Goal: Information Seeking & Learning: Learn about a topic

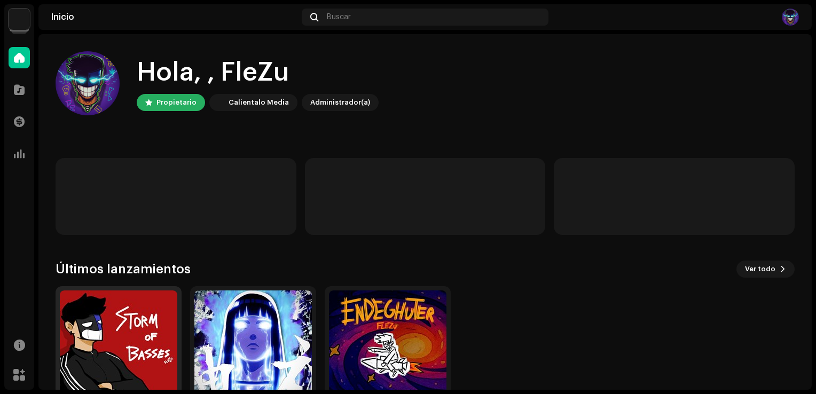
click at [151, 336] on img at bounding box center [119, 350] width 118 height 118
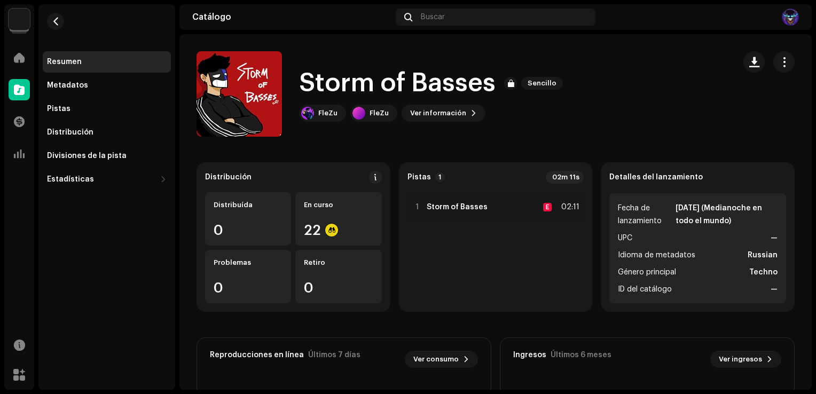
click at [626, 202] on span "Fecha de lanzamiento" at bounding box center [646, 215] width 56 height 26
click at [621, 213] on span "Fecha de lanzamiento" at bounding box center [646, 215] width 56 height 26
click at [786, 65] on button "button" at bounding box center [784, 61] width 21 height 21
click at [544, 115] on div "FleZu FleZu Ver información" at bounding box center [433, 113] width 268 height 17
drag, startPoint x: 660, startPoint y: 210, endPoint x: 682, endPoint y: 210, distance: 21.4
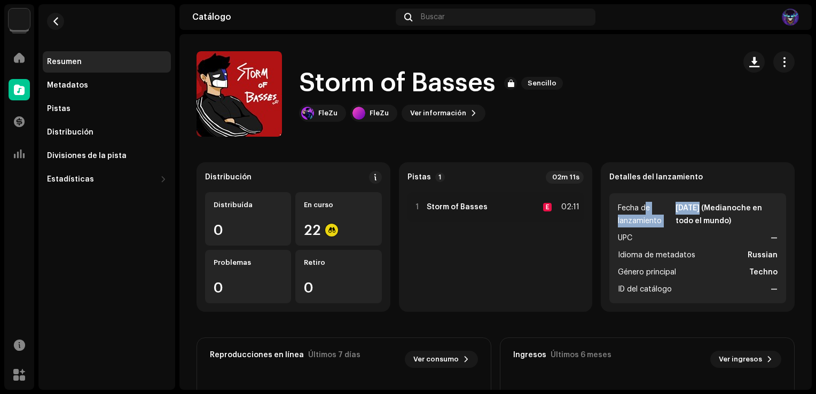
click at [682, 210] on li "Fecha de lanzamiento [DATE] (Medianoche en todo el mundo)" at bounding box center [698, 215] width 160 height 26
drag, startPoint x: 682, startPoint y: 210, endPoint x: 681, endPoint y: 184, distance: 26.2
click at [681, 184] on div "Detalles del lanzamiento Fecha de lanzamiento [DATE] (Medianoche en todo el mun…" at bounding box center [698, 237] width 194 height 150
click at [645, 197] on ul "Fecha de lanzamiento [DATE] (Medianoche en todo el mundo) UPC — Idioma de metad…" at bounding box center [698, 248] width 177 height 110
